Goal: Information Seeking & Learning: Learn about a topic

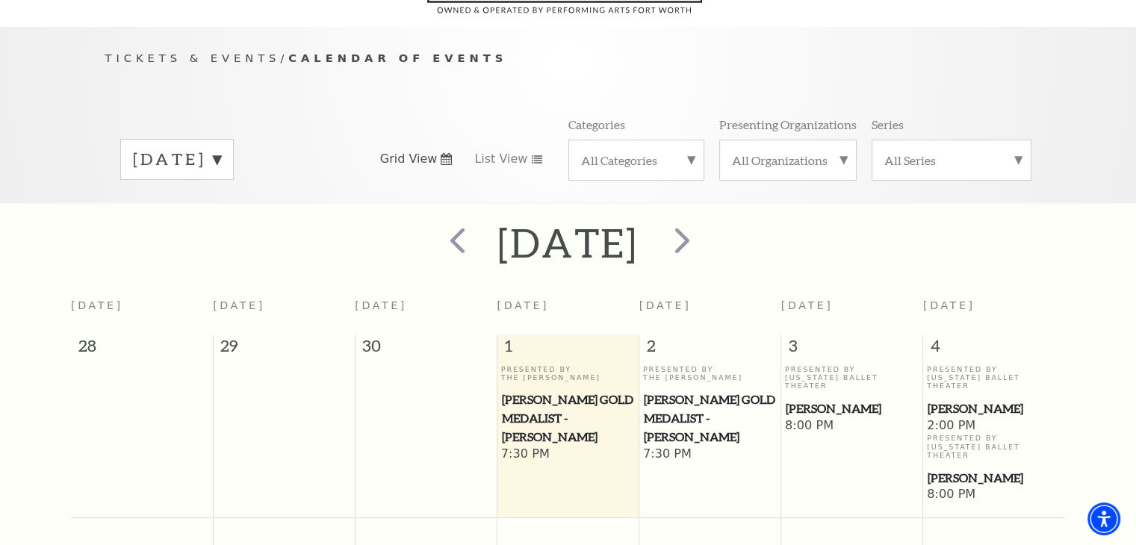
scroll to position [131, 0]
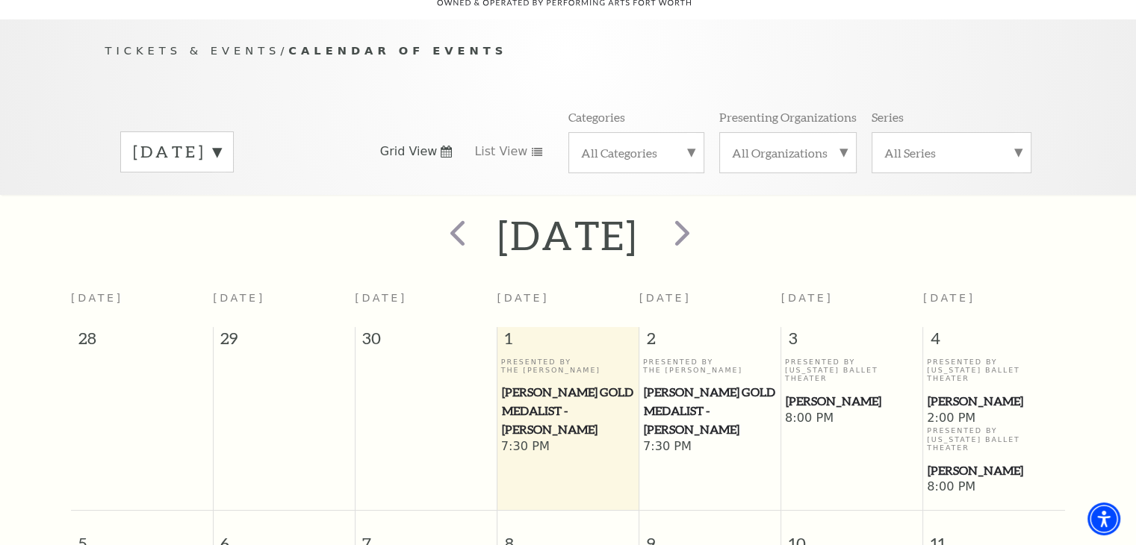
click at [265, 152] on div "[DATE] Grid View List View Categories All Categories Presenting Organizations A…" at bounding box center [568, 151] width 926 height 85
click at [221, 140] on label "[DATE]" at bounding box center [177, 151] width 88 height 23
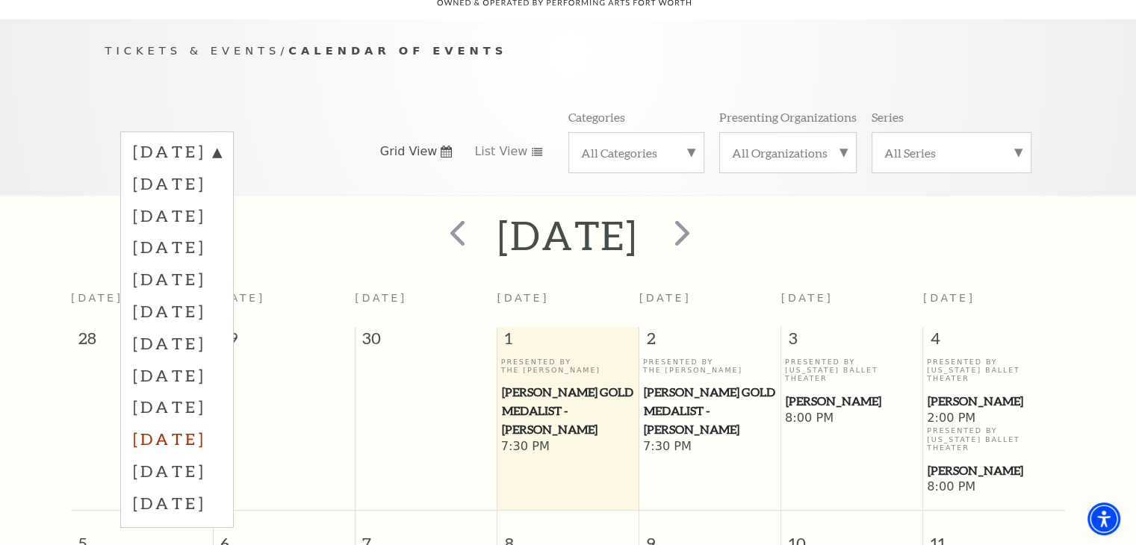
click at [209, 423] on label "[DATE]" at bounding box center [177, 439] width 88 height 32
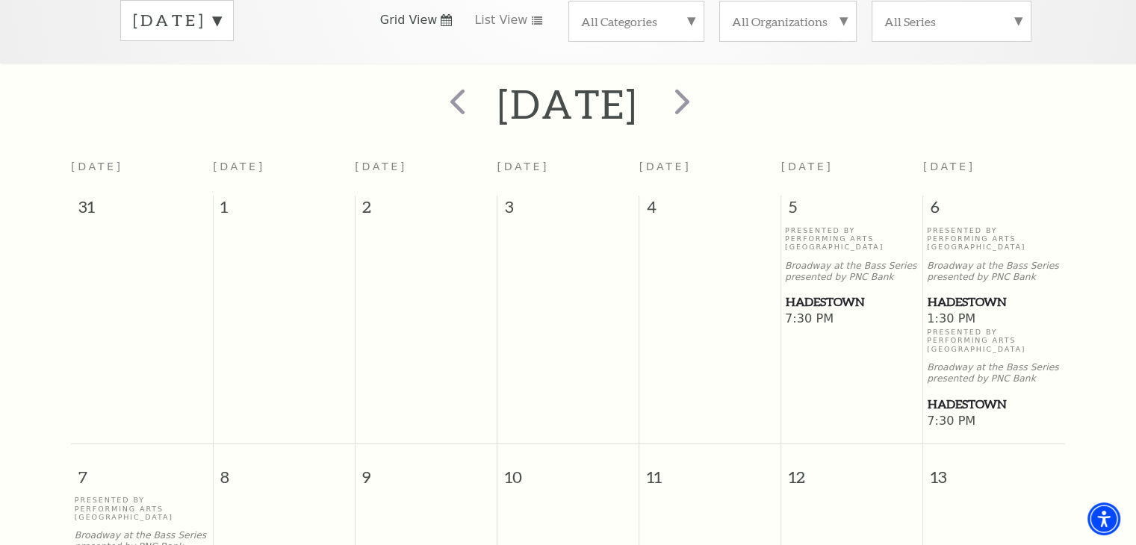
scroll to position [281, 0]
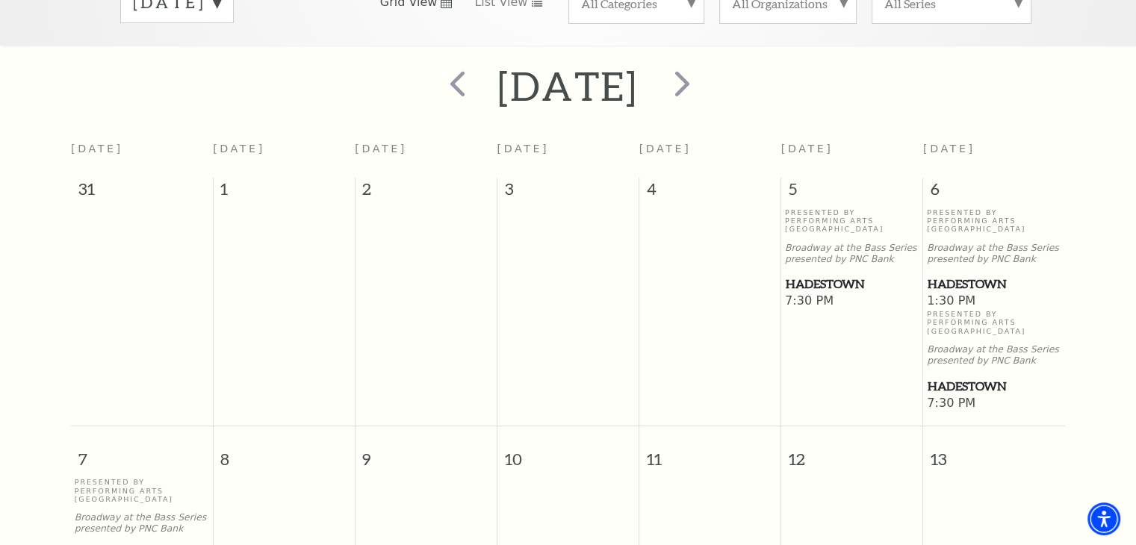
click at [820, 275] on span "Hadestown" at bounding box center [851, 284] width 133 height 19
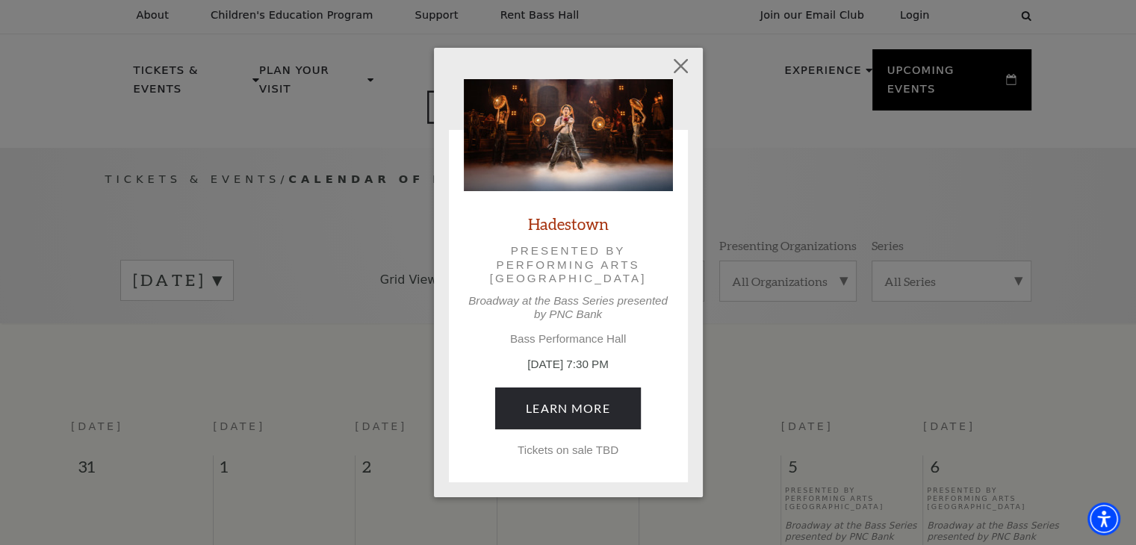
scroll to position [0, 0]
click at [686, 60] on button "Close" at bounding box center [680, 66] width 28 height 28
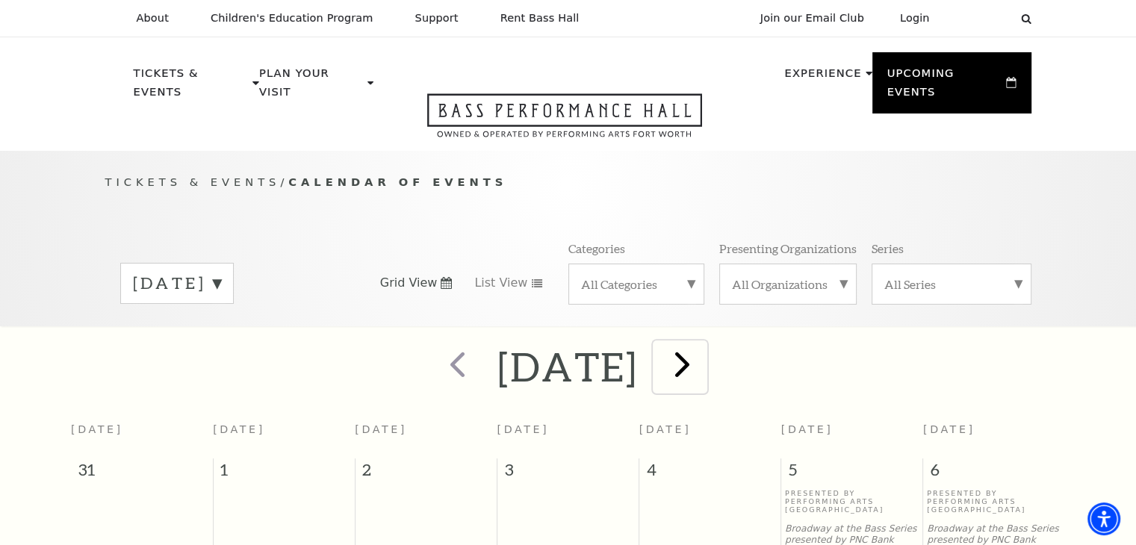
click at [703, 355] on span "next" at bounding box center [682, 364] width 43 height 43
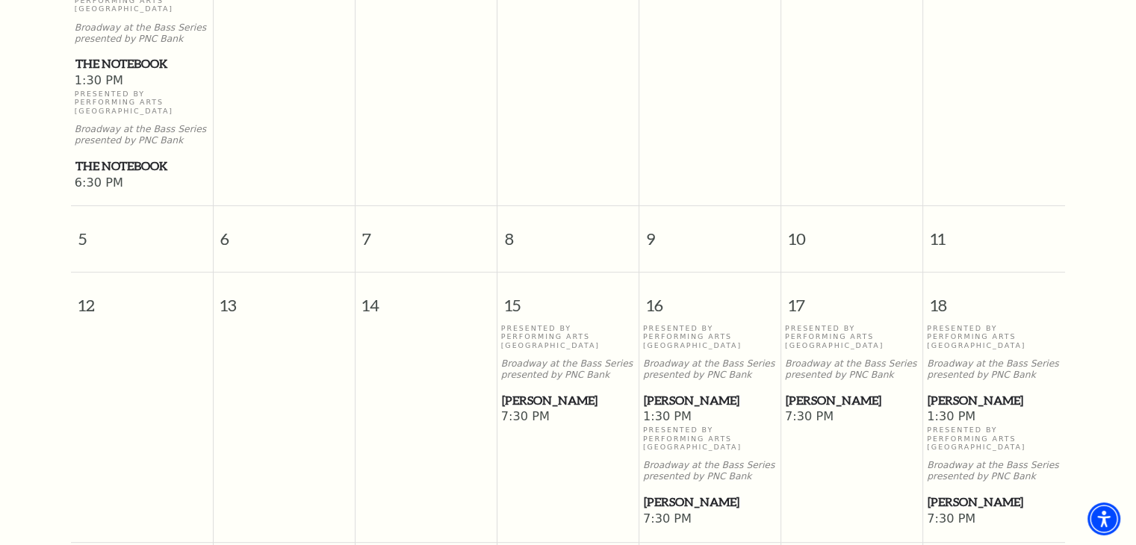
scroll to position [505, 0]
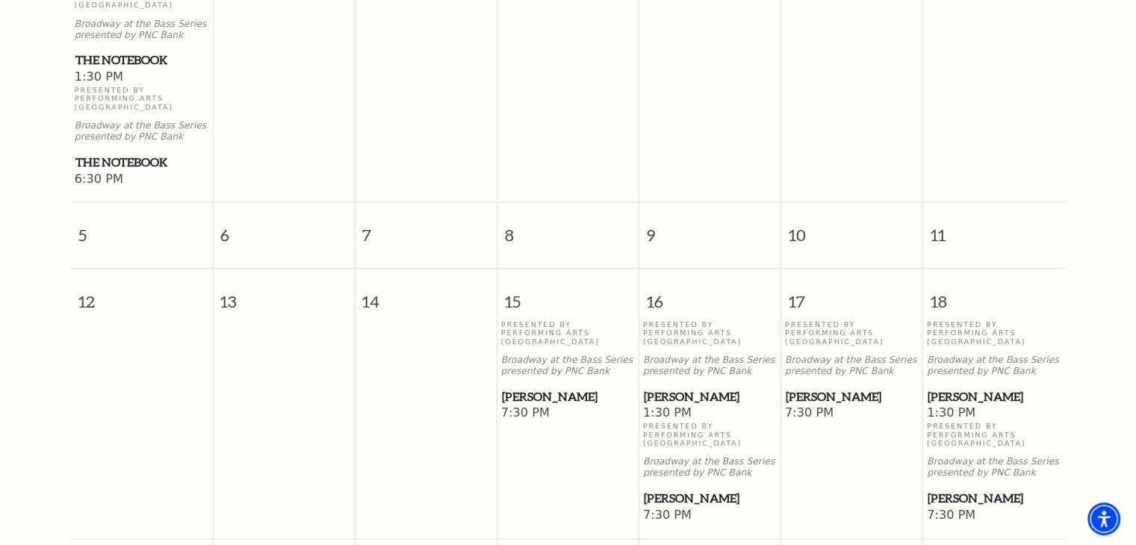
click at [532, 387] on span "[PERSON_NAME]" at bounding box center [568, 396] width 133 height 19
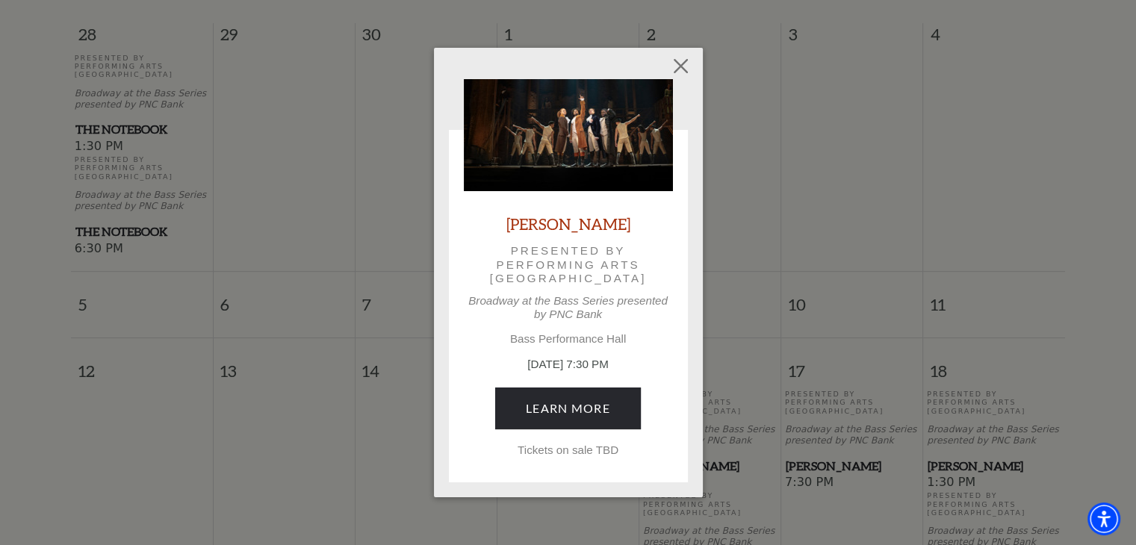
scroll to position [430, 0]
click at [685, 74] on button "Close" at bounding box center [680, 66] width 28 height 28
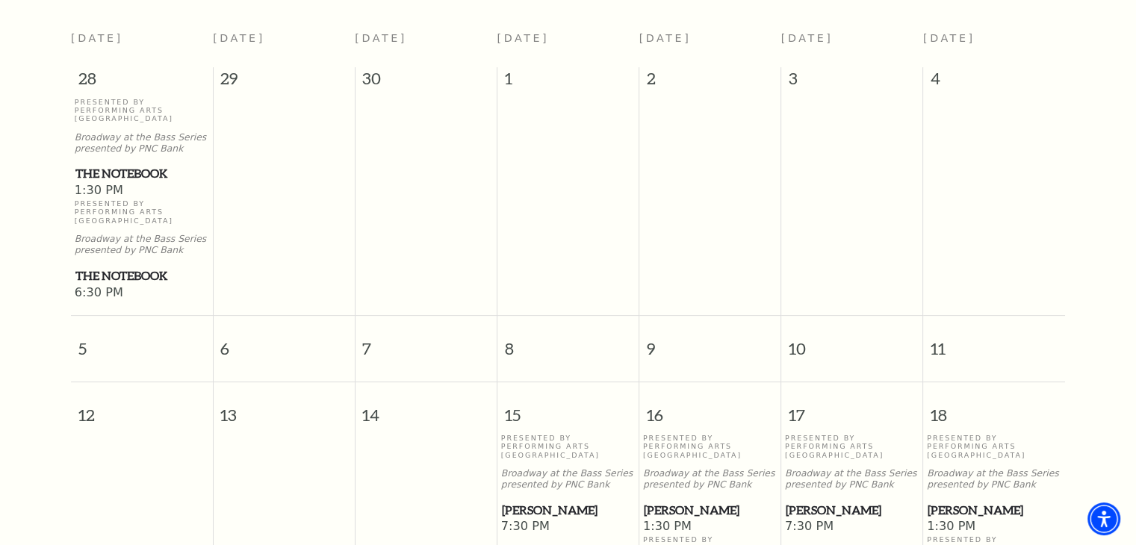
scroll to position [206, 0]
